Goal: Task Accomplishment & Management: Use online tool/utility

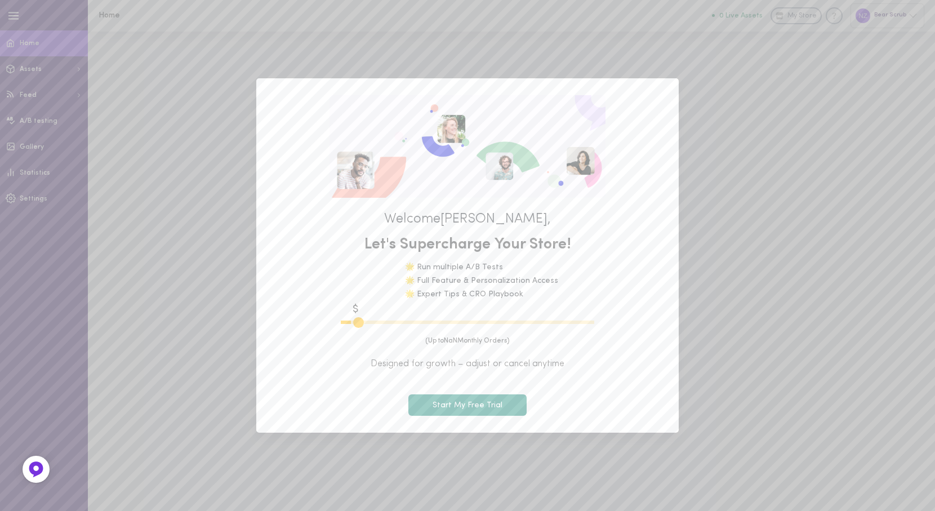
type input "1100"
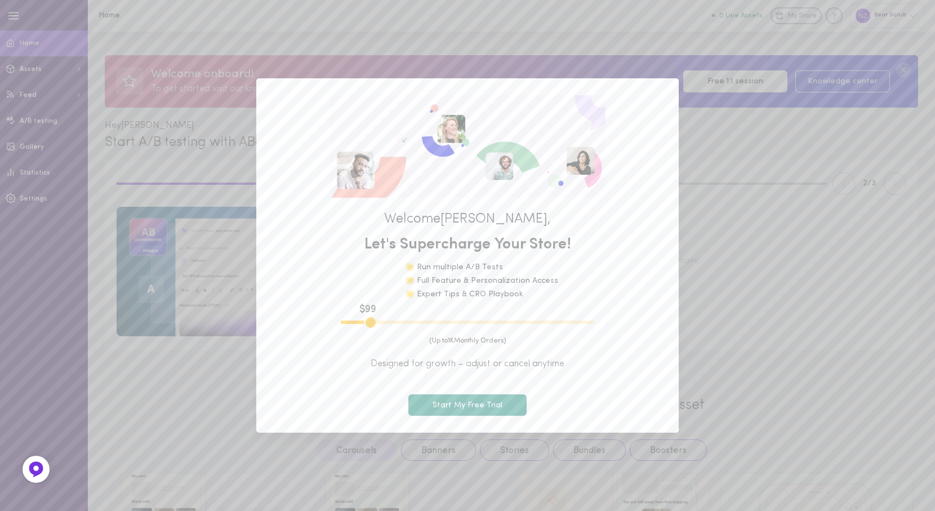
click at [494, 403] on button "Start My Free Trial" at bounding box center [467, 405] width 118 height 22
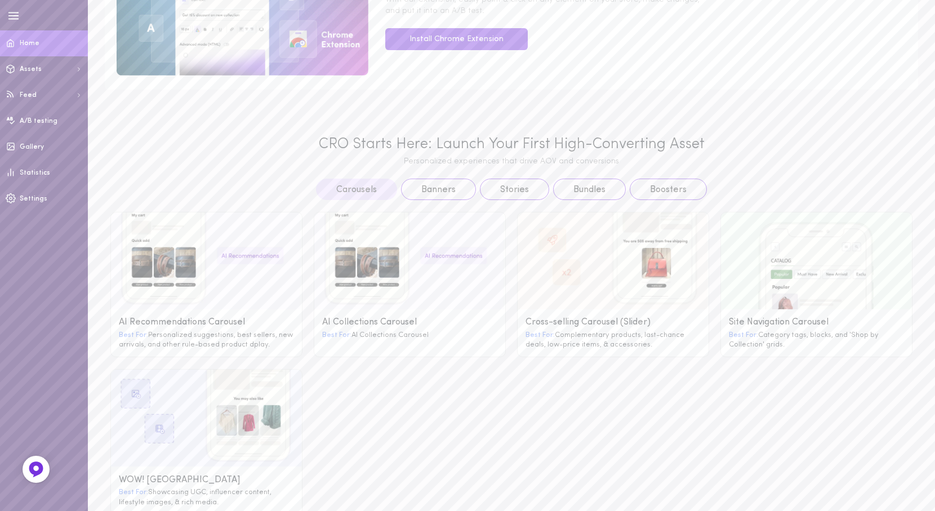
scroll to position [281, 0]
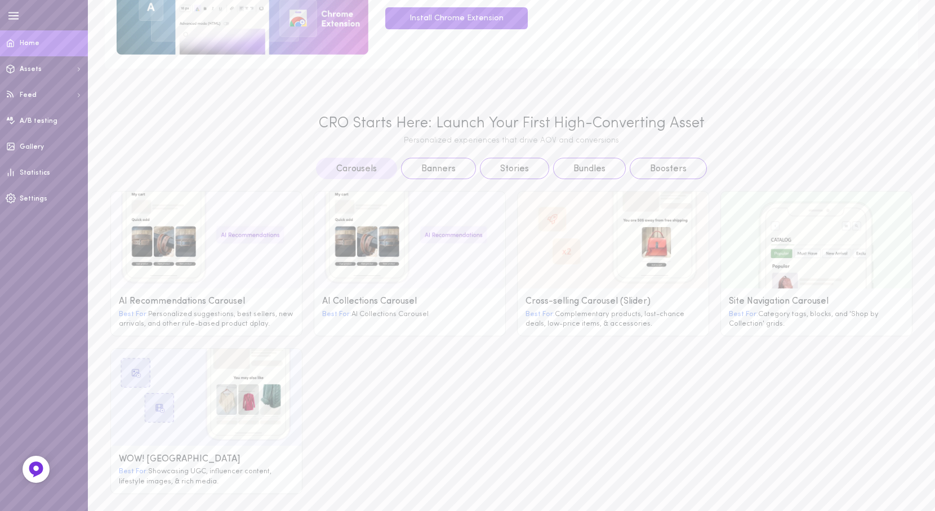
click at [188, 243] on image at bounding box center [206, 239] width 191 height 97
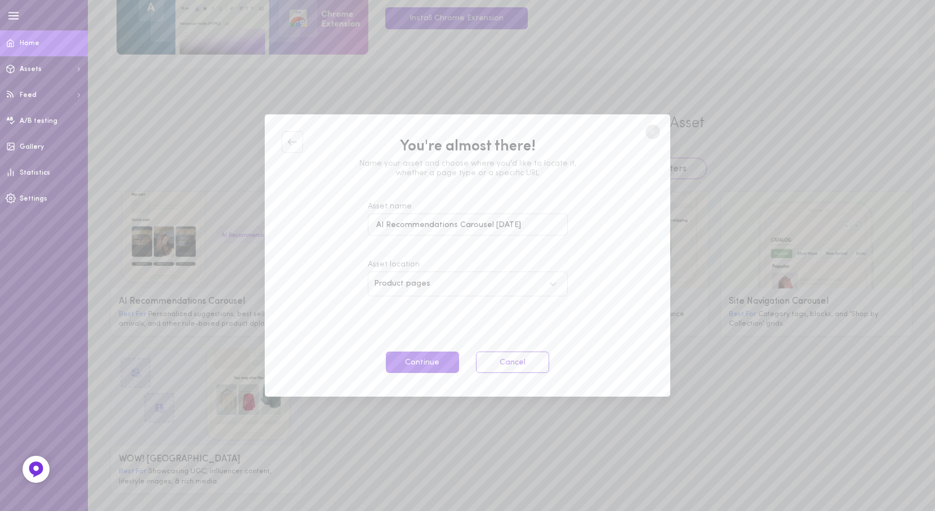
click at [650, 131] on circle at bounding box center [652, 131] width 15 height 15
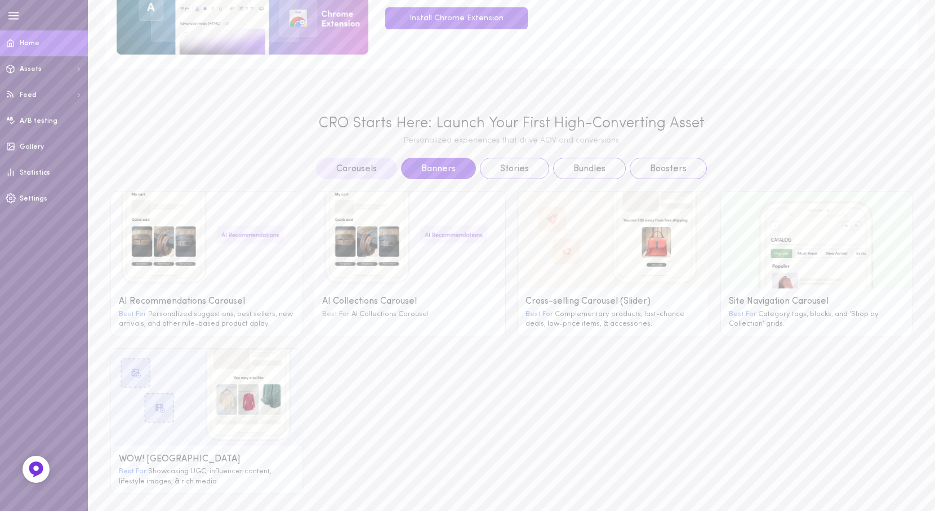
click at [423, 166] on button "Banners" at bounding box center [438, 168] width 75 height 21
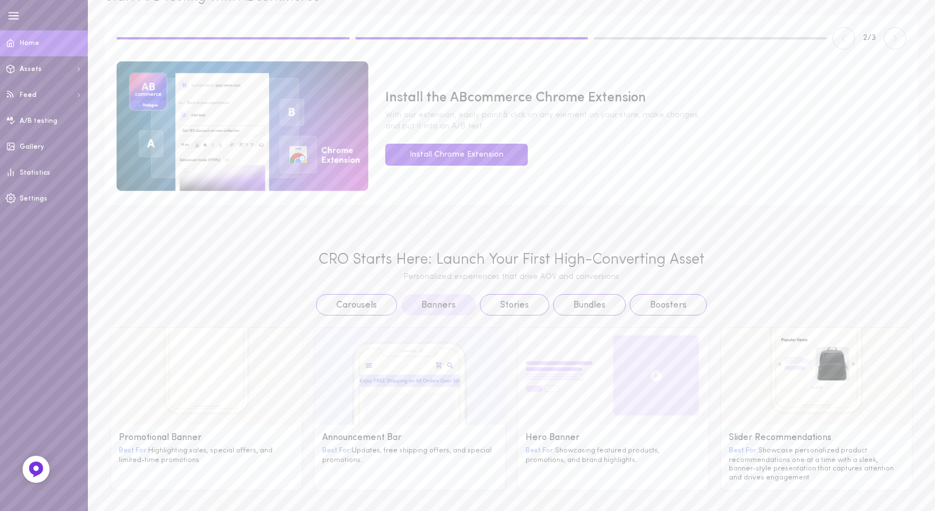
scroll to position [145, 0]
click at [575, 303] on button "Bundles" at bounding box center [589, 304] width 73 height 21
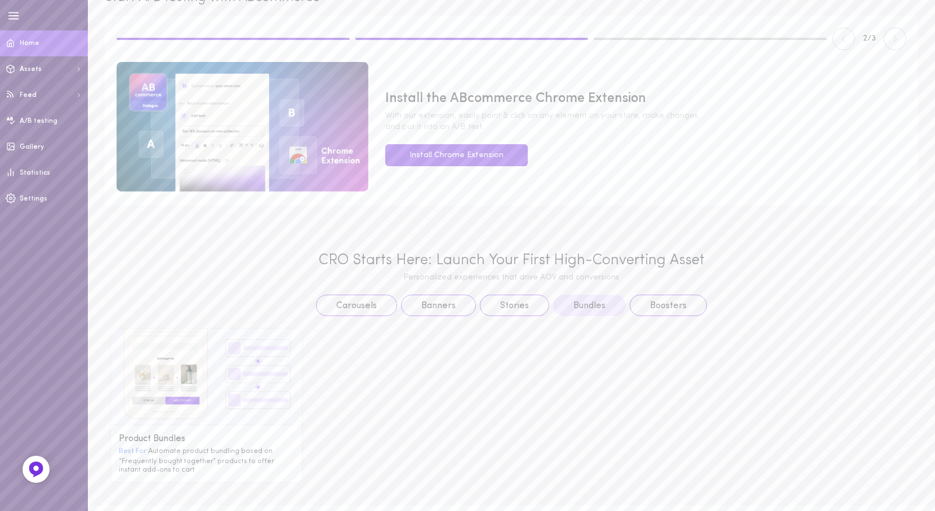
scroll to position [136, 0]
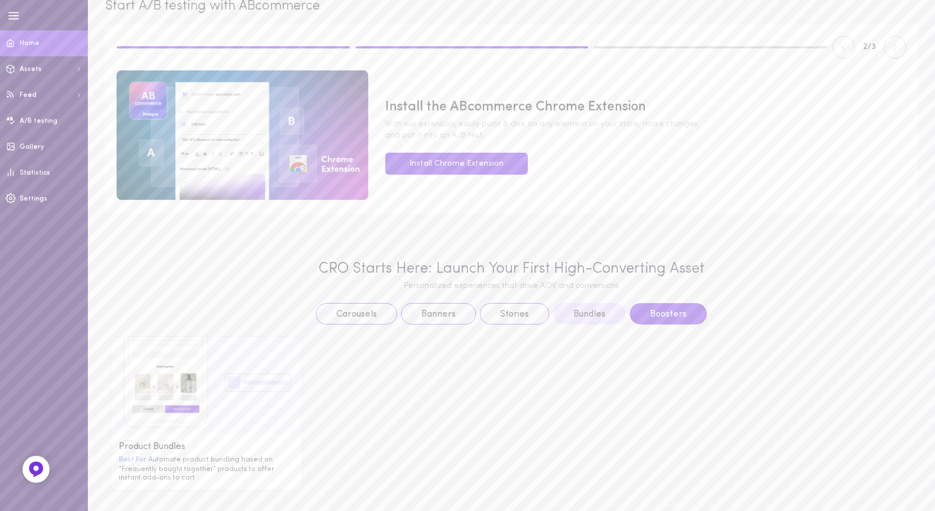
click at [653, 312] on button "Boosters" at bounding box center [667, 313] width 77 height 21
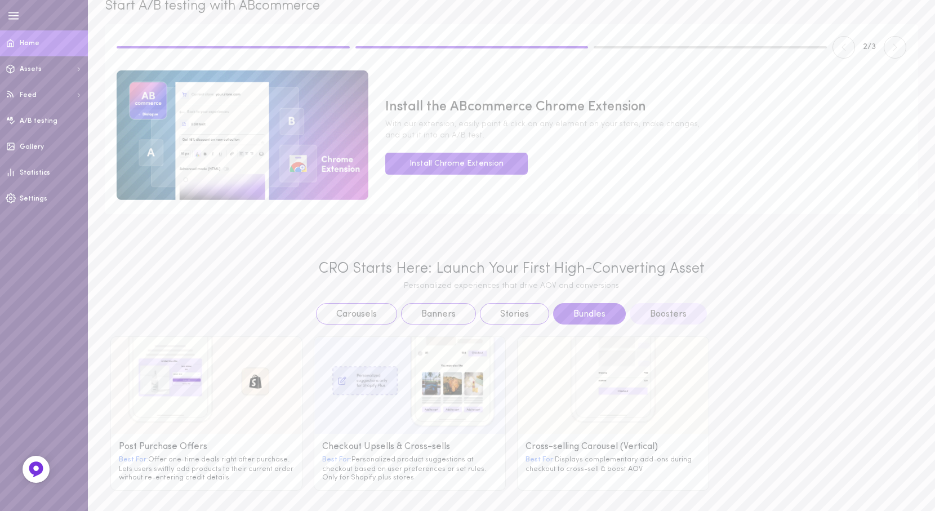
click at [562, 306] on button "Bundles" at bounding box center [589, 313] width 73 height 21
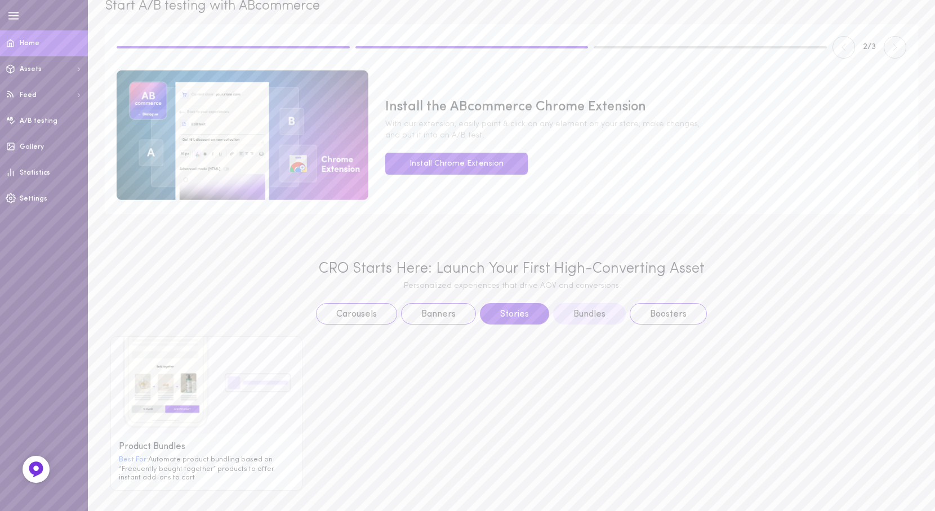
click at [503, 314] on button "Stories" at bounding box center [514, 313] width 69 height 21
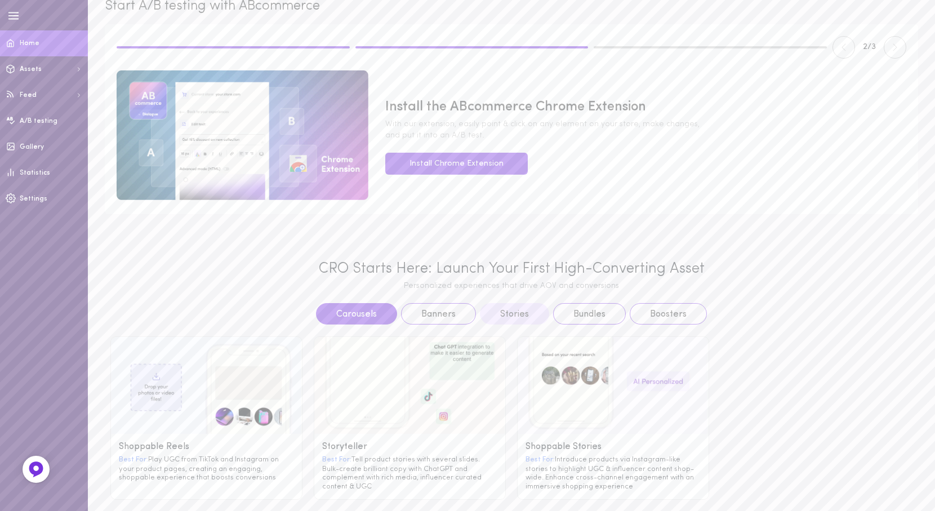
click at [367, 315] on button "Carousels" at bounding box center [356, 313] width 81 height 21
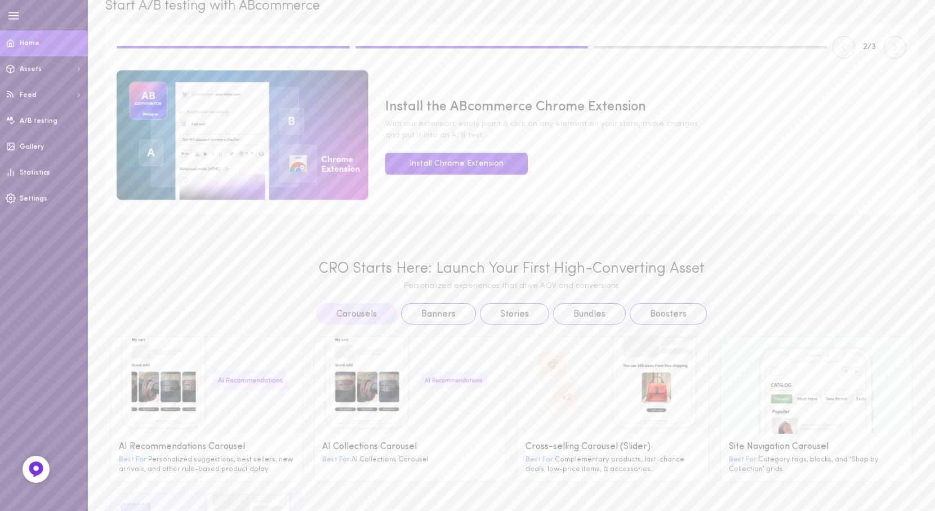
click at [225, 397] on g at bounding box center [206, 385] width 191 height 97
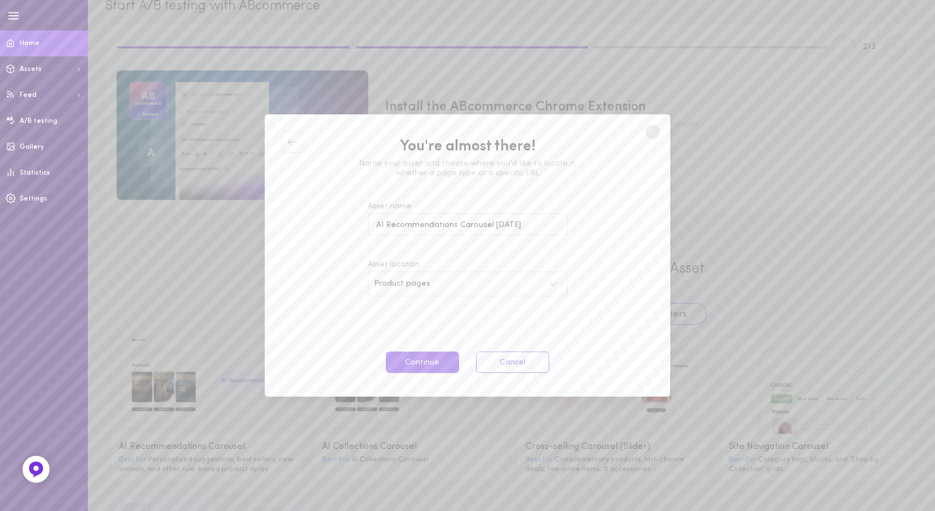
click at [428, 280] on div "Product pages" at bounding box center [459, 284] width 170 height 8
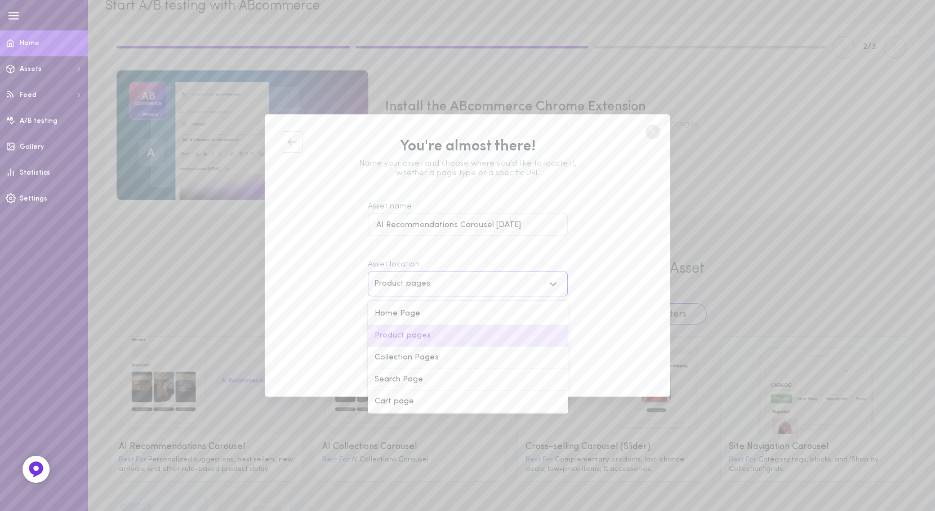
click at [428, 280] on div "Product pages" at bounding box center [459, 284] width 170 height 8
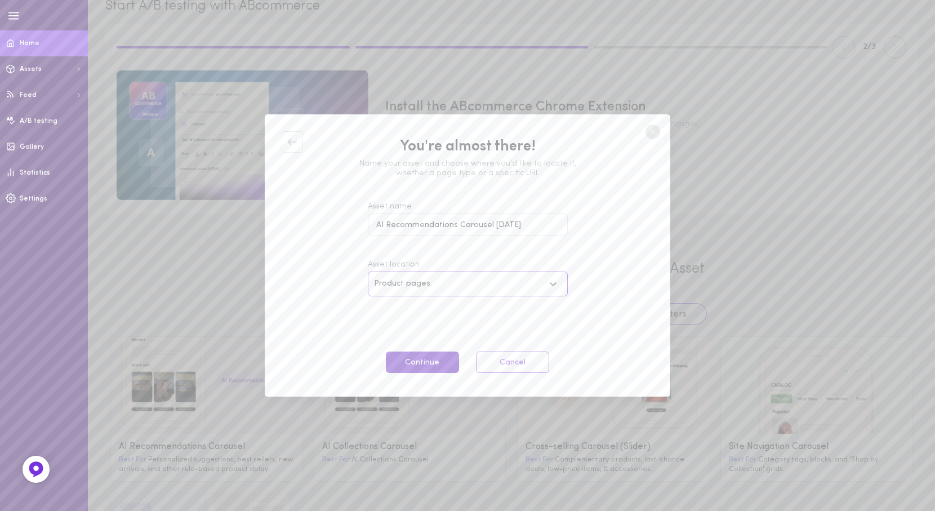
click at [430, 364] on button "Continue" at bounding box center [422, 362] width 73 height 22
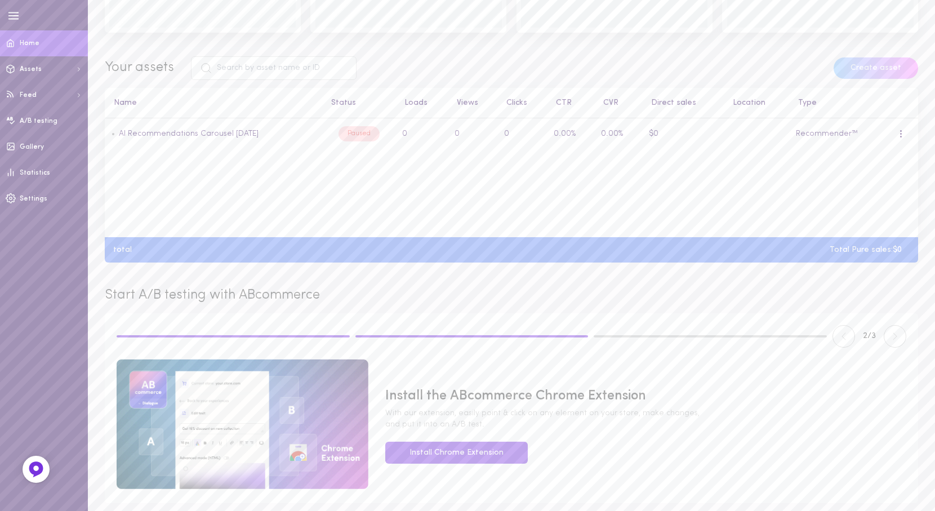
scroll to position [325, 0]
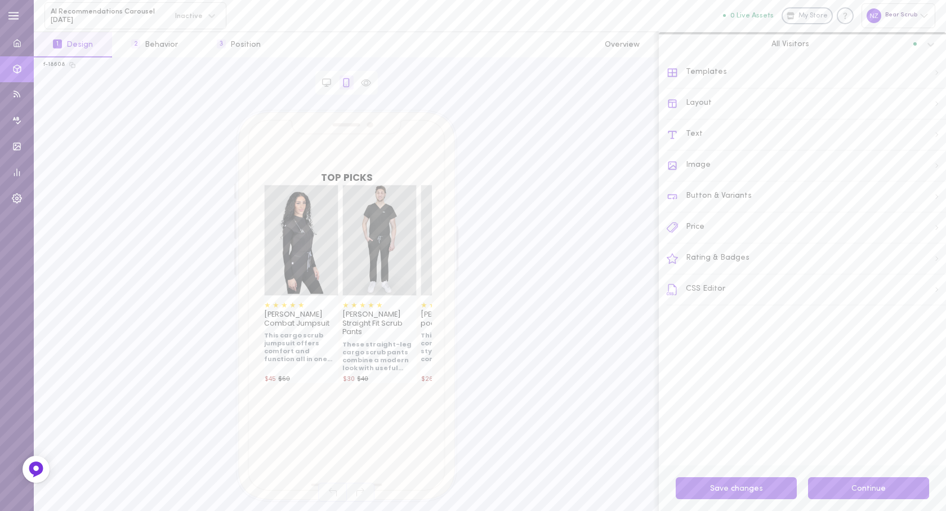
click at [869, 484] on button "Continue" at bounding box center [868, 488] width 121 height 22
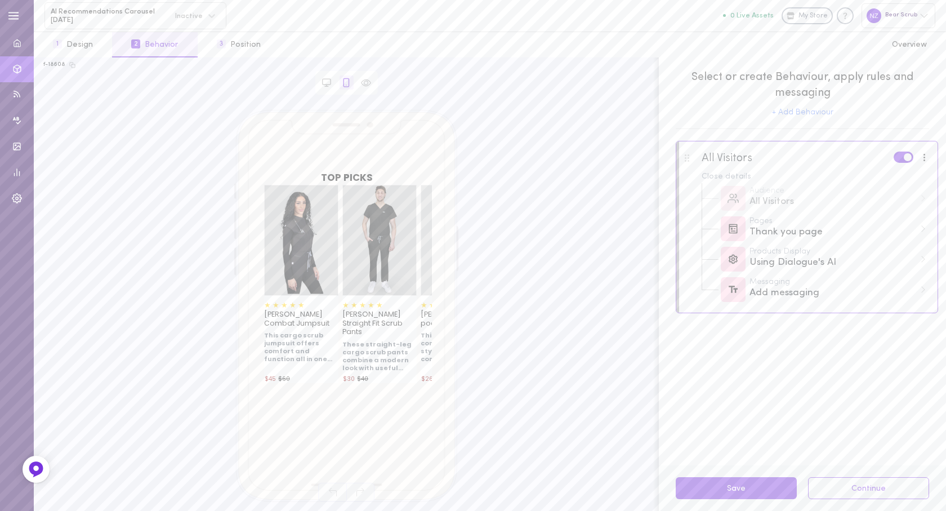
click at [869, 484] on button "Continue" at bounding box center [868, 488] width 121 height 22
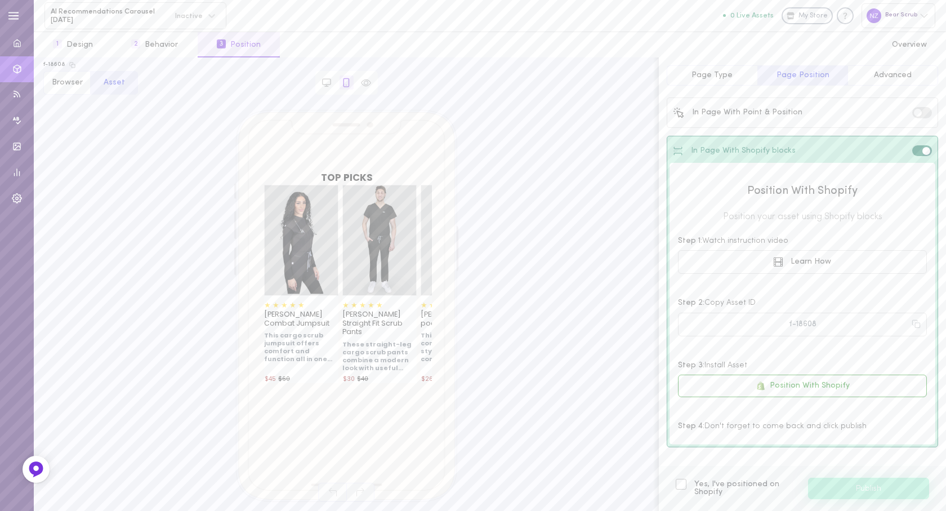
click at [928, 27] on div "Bear Scrub" at bounding box center [898, 15] width 74 height 24
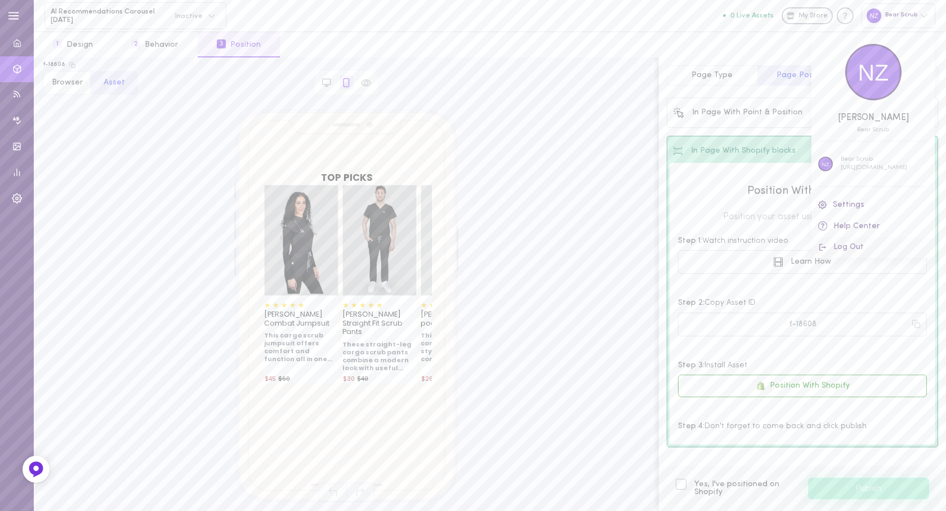
click at [843, 248] on button "Log Out" at bounding box center [872, 247] width 123 height 21
